Goal: Transaction & Acquisition: Purchase product/service

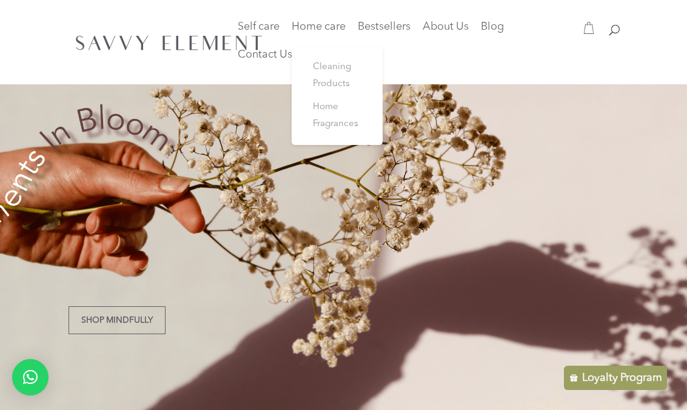
click at [342, 81] on span "Cleaning Products" at bounding box center [332, 75] width 38 height 26
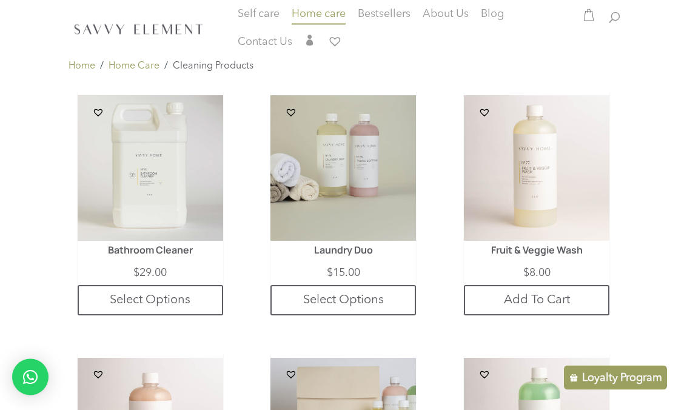
scroll to position [281, 0]
click at [391, 18] on span "Bestsellers" at bounding box center [384, 13] width 53 height 11
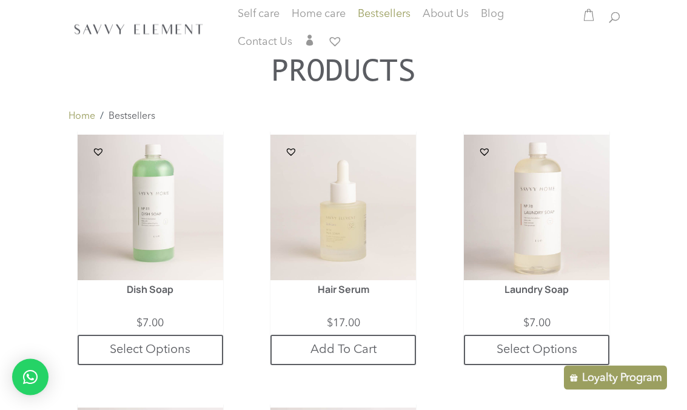
scroll to position [393, 0]
click at [192, 237] on img at bounding box center [151, 208] width 146 height 146
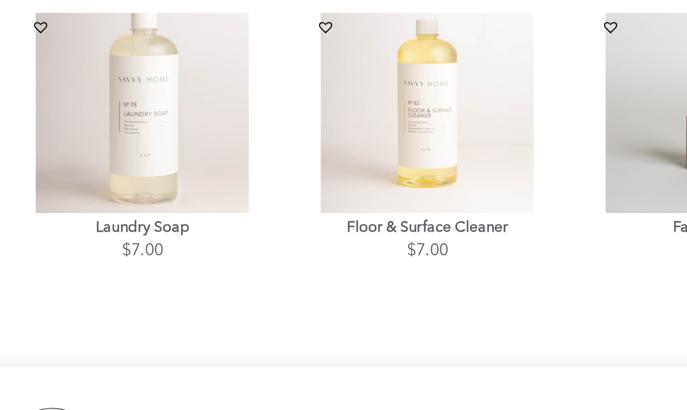
scroll to position [743, 0]
click at [115, 130] on img at bounding box center [156, 200] width 140 height 140
